Goal: Information Seeking & Learning: Learn about a topic

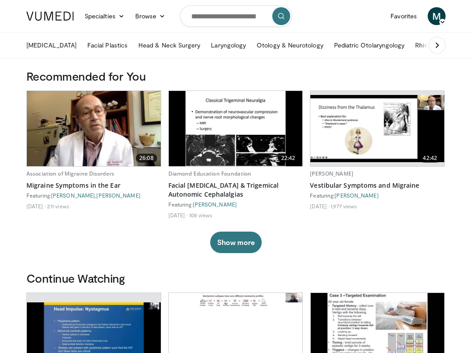
click at [347, 123] on img at bounding box center [377, 128] width 134 height 67
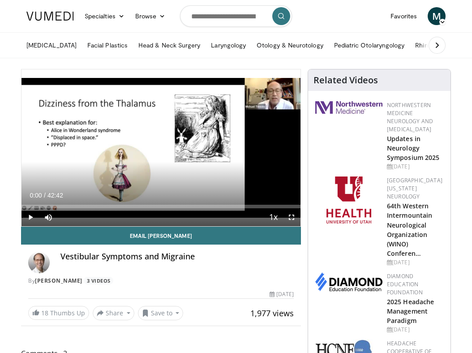
click at [32, 215] on span "Video Player" at bounding box center [30, 217] width 18 height 18
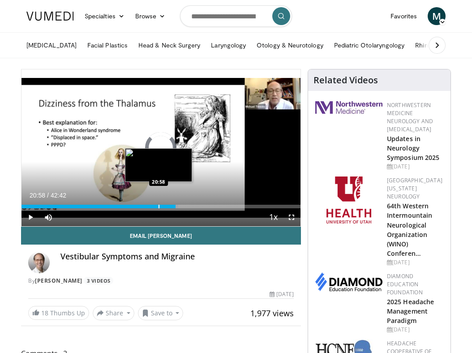
click at [158, 207] on div "Progress Bar" at bounding box center [158, 207] width 1 height 4
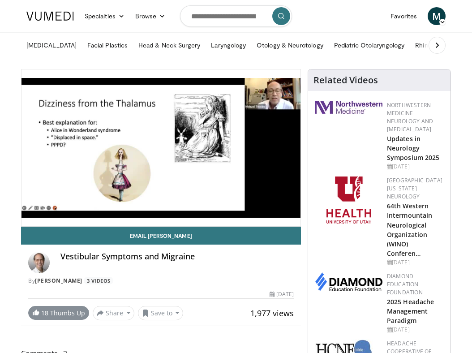
click at [54, 312] on link "18 Thumbs Up" at bounding box center [58, 313] width 61 height 14
click at [282, 44] on link "Otology & Neurotology" at bounding box center [289, 45] width 77 height 18
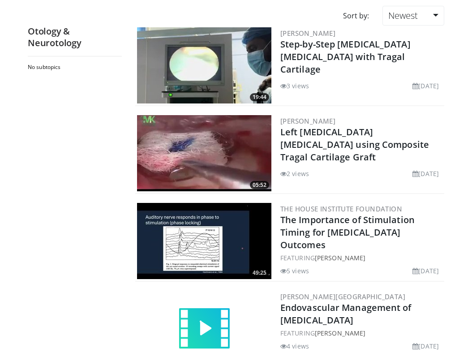
scroll to position [76, 0]
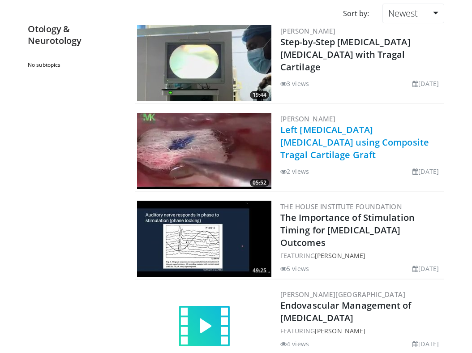
click at [312, 142] on link "Left Endoscopic Tympanoplasty using Composite Tragal Cartilage Graft" at bounding box center [354, 142] width 149 height 37
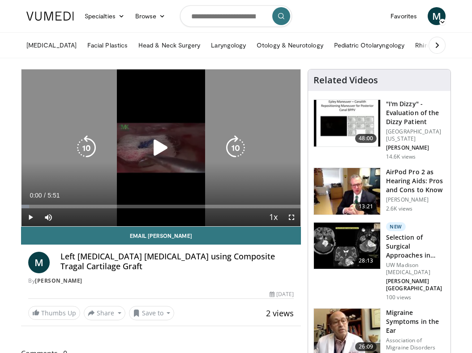
click at [160, 147] on icon "Video Player" at bounding box center [160, 147] width 25 height 25
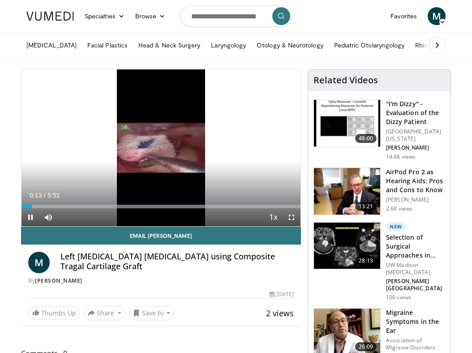
click at [292, 217] on span "Video Player" at bounding box center [291, 217] width 18 height 18
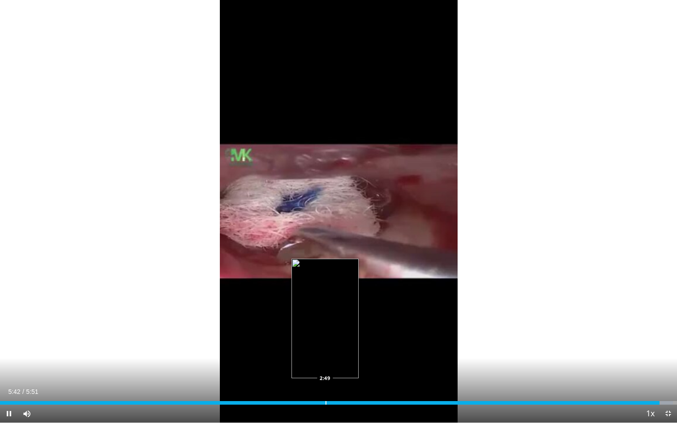
click at [325, 352] on div "Loaded : 99.43% 5:42 2:49" at bounding box center [338, 403] width 677 height 4
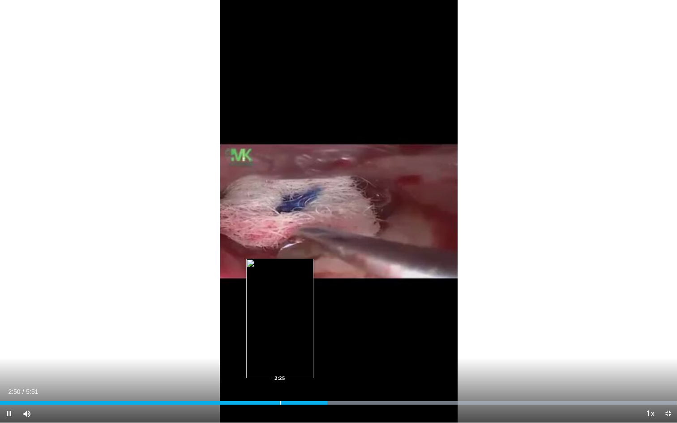
click at [280, 352] on div "Progress Bar" at bounding box center [280, 403] width 1 height 4
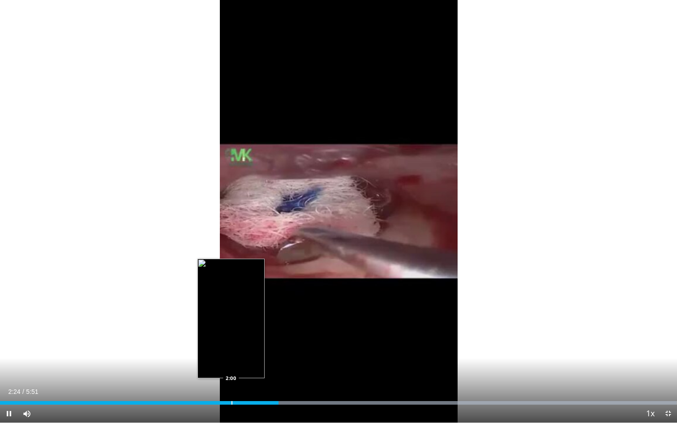
click at [231, 352] on div "Progress Bar" at bounding box center [231, 403] width 1 height 4
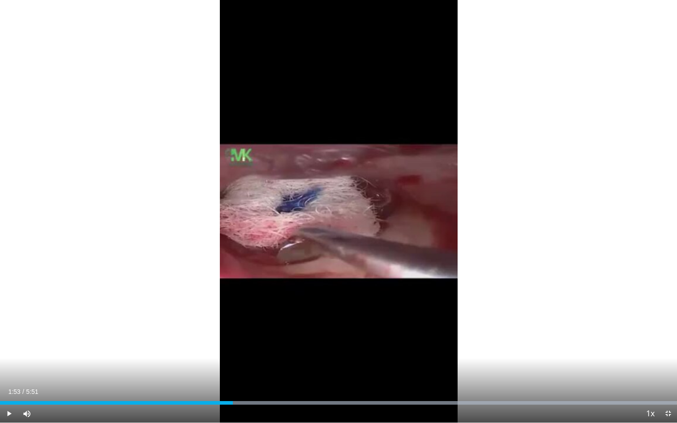
click at [218, 352] on div "Progress Bar" at bounding box center [218, 403] width 1 height 4
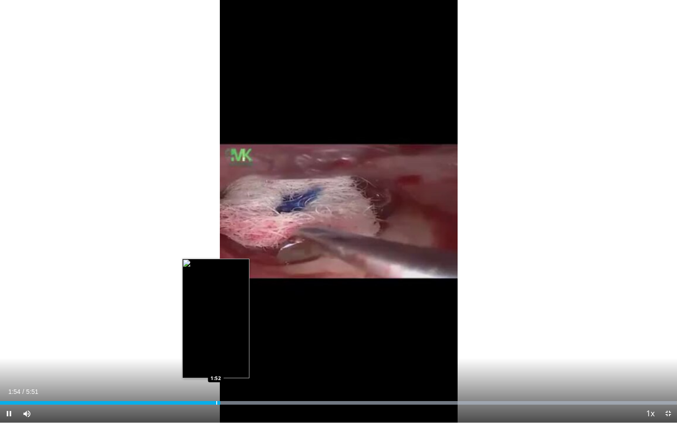
click at [216, 352] on div "Progress Bar" at bounding box center [216, 403] width 1 height 4
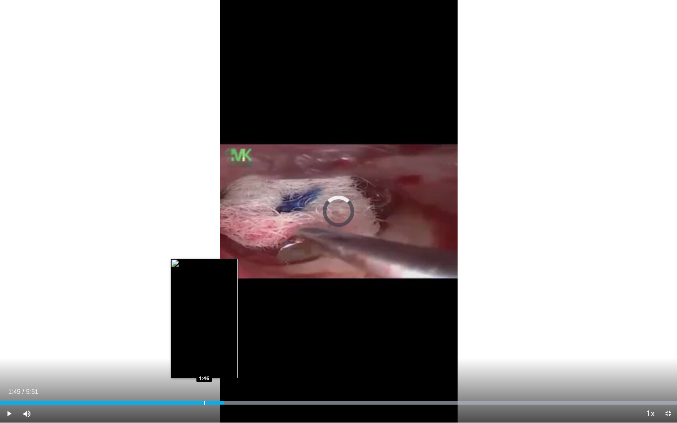
click at [204, 352] on div "1:56" at bounding box center [112, 403] width 224 height 4
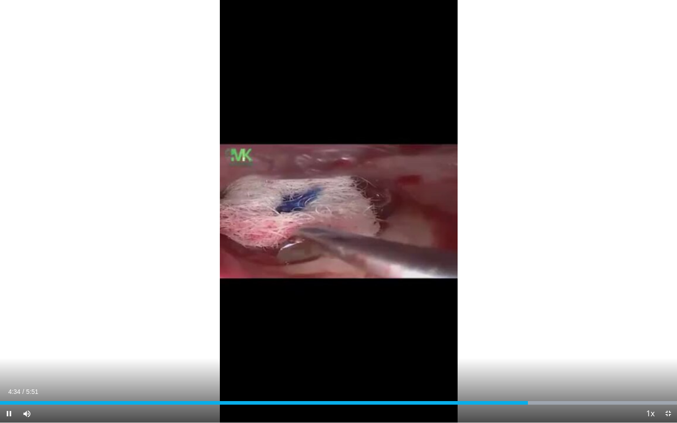
click at [471, 352] on div "Current Time 4:34 / Duration 5:51 Pause Skip Backward Skip Forward Mute Loaded …" at bounding box center [338, 414] width 677 height 18
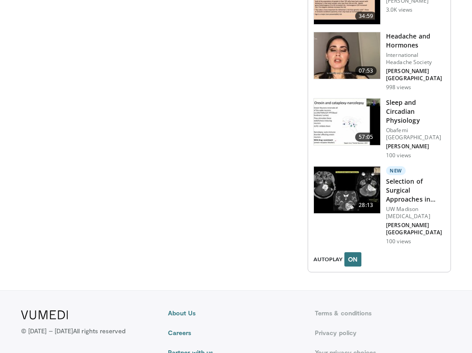
scroll to position [1641, 0]
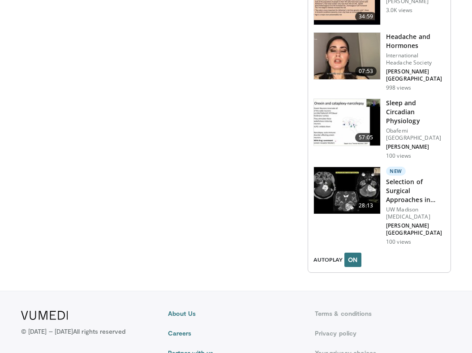
click at [343, 167] on img at bounding box center [347, 190] width 66 height 47
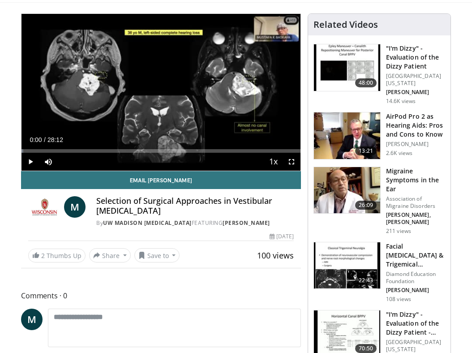
scroll to position [52, 0]
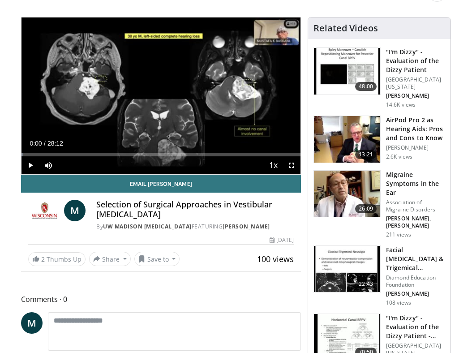
click at [29, 166] on span "Video Player" at bounding box center [30, 165] width 18 height 18
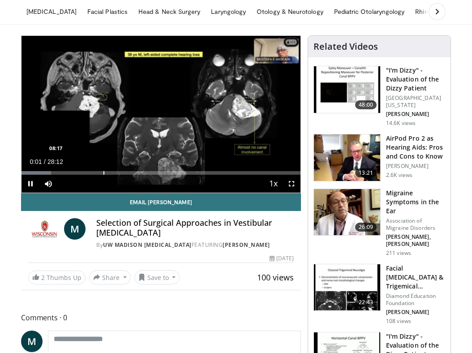
scroll to position [19, 0]
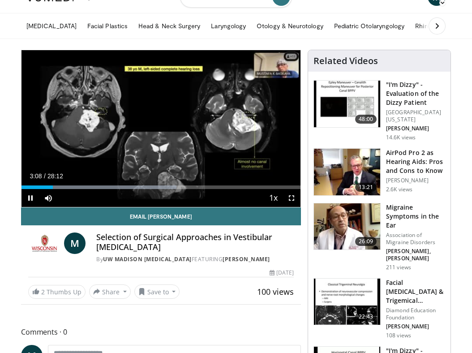
click at [292, 199] on span "Video Player" at bounding box center [291, 198] width 18 height 18
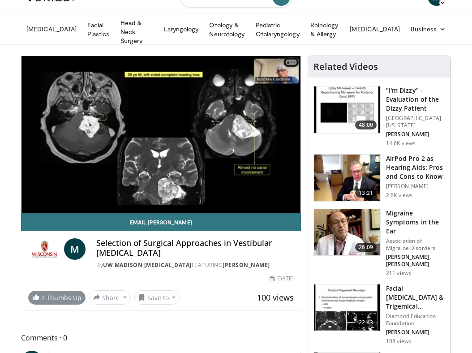
click at [44, 299] on span "2" at bounding box center [43, 297] width 5 height 9
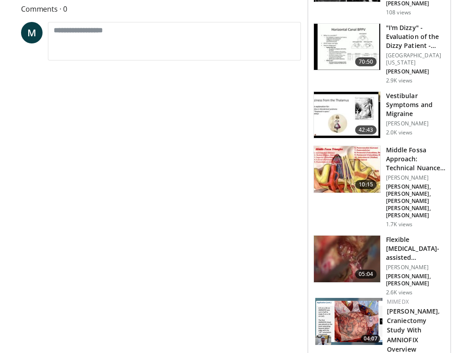
scroll to position [349, 0]
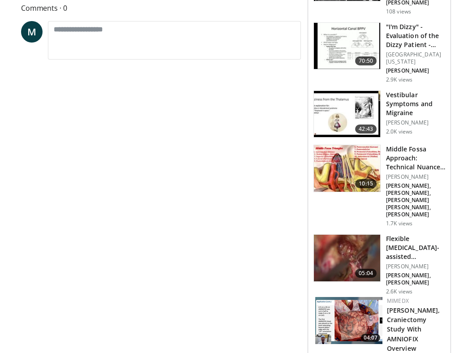
click at [354, 172] on img at bounding box center [347, 168] width 66 height 47
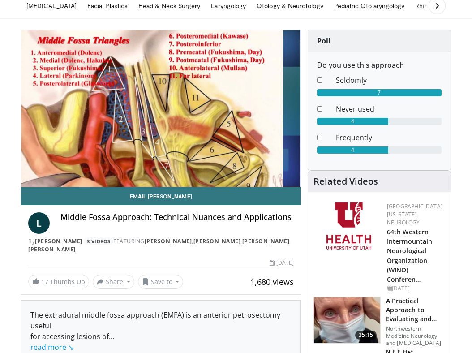
scroll to position [40, 0]
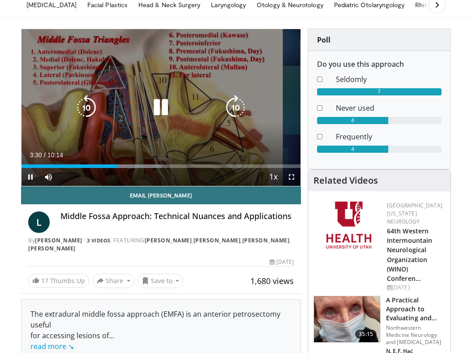
click at [158, 106] on icon "Video Player" at bounding box center [160, 107] width 25 height 25
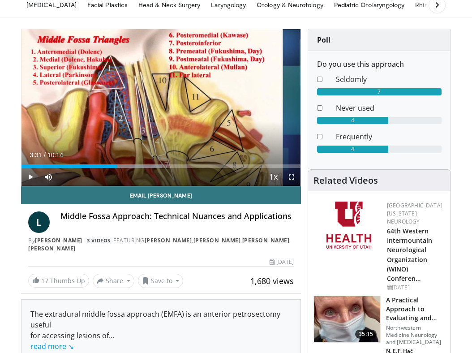
click at [30, 175] on span "Video Player" at bounding box center [30, 177] width 18 height 18
click at [293, 177] on span "Video Player" at bounding box center [291, 177] width 18 height 18
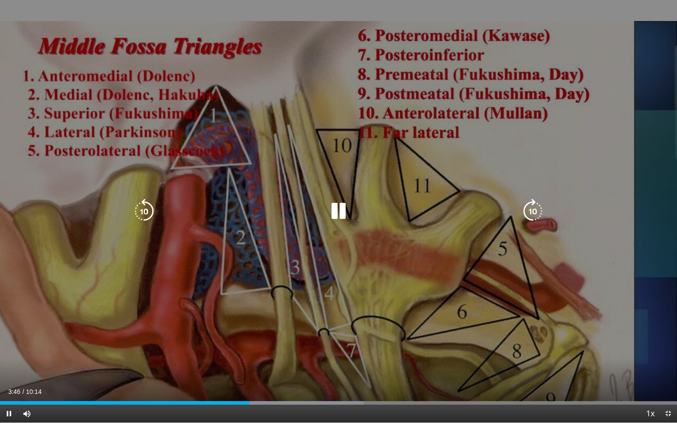
click at [342, 209] on icon "Video Player" at bounding box center [338, 211] width 25 height 25
click at [335, 209] on icon "Video Player" at bounding box center [338, 211] width 25 height 25
click at [338, 213] on icon "Video Player" at bounding box center [338, 211] width 25 height 25
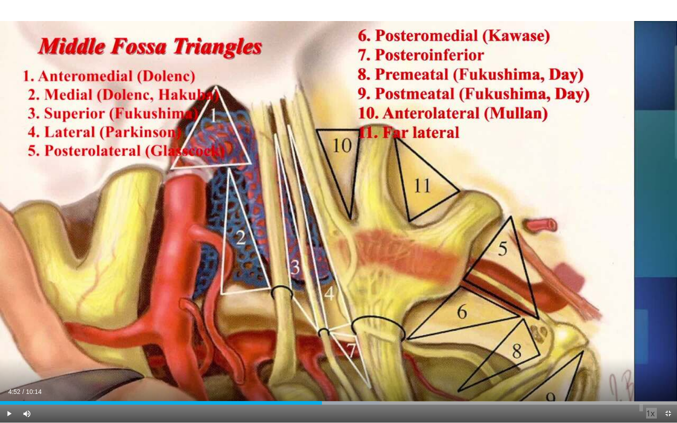
drag, startPoint x: 616, startPoint y: 415, endPoint x: 617, endPoint y: 387, distance: 28.7
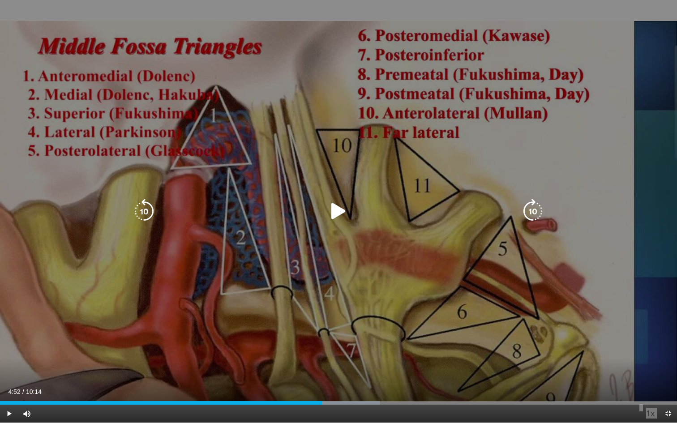
click at [341, 209] on icon "Video Player" at bounding box center [338, 211] width 25 height 25
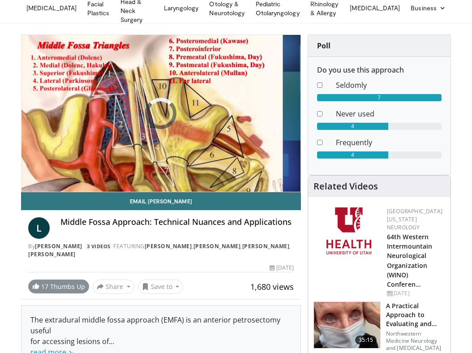
click at [55, 279] on link "17 Thumbs Up" at bounding box center [58, 286] width 61 height 14
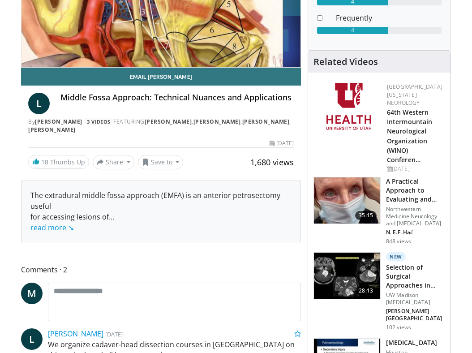
scroll to position [176, 0]
